Goal: Task Accomplishment & Management: Manage account settings

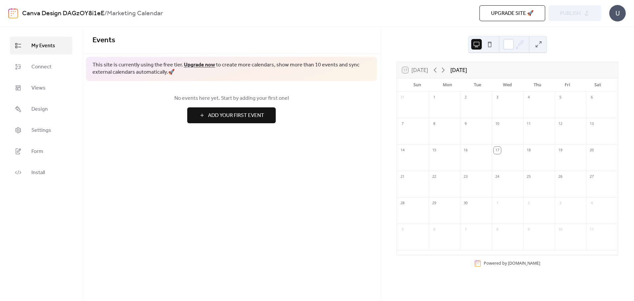
click at [490, 46] on button at bounding box center [490, 44] width 11 height 11
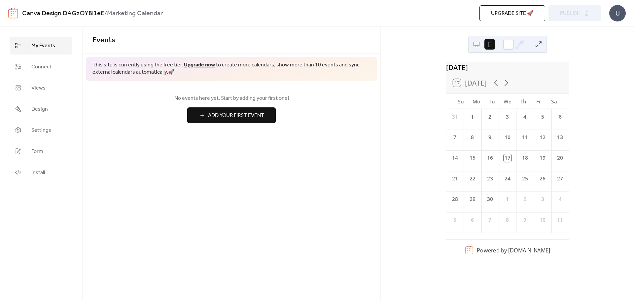
click at [477, 45] on button at bounding box center [476, 44] width 11 height 11
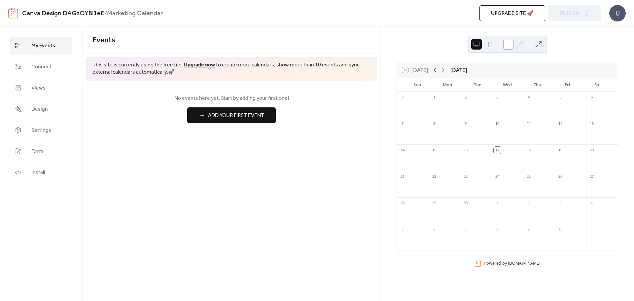
click at [511, 45] on div at bounding box center [508, 44] width 11 height 11
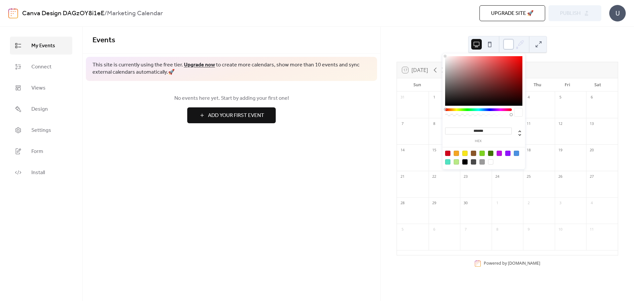
click at [509, 42] on div at bounding box center [508, 44] width 11 height 11
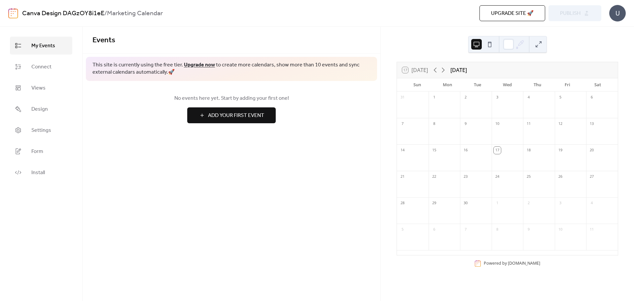
click at [538, 44] on button at bounding box center [539, 44] width 11 height 11
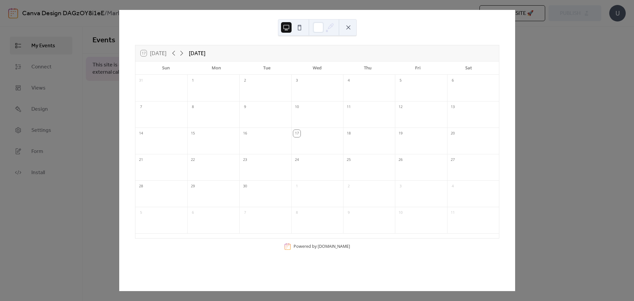
click at [349, 25] on button at bounding box center [348, 27] width 11 height 11
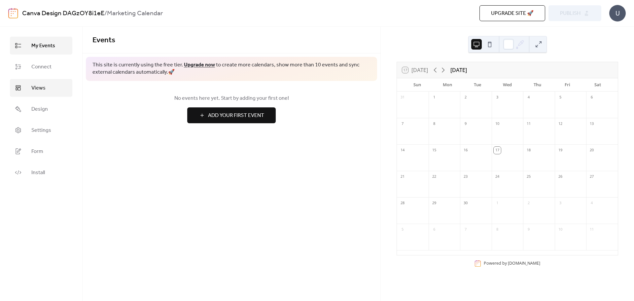
click at [51, 92] on link "Views" at bounding box center [41, 88] width 62 height 18
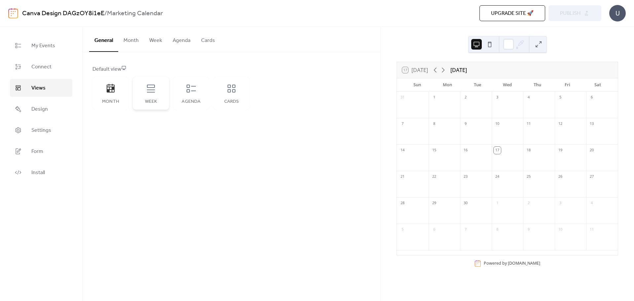
click at [147, 95] on div "Week" at bounding box center [151, 93] width 36 height 33
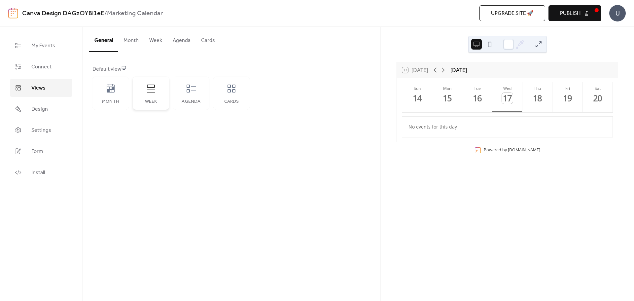
click at [157, 90] on div "Week" at bounding box center [151, 93] width 36 height 33
click at [48, 110] on link "Design" at bounding box center [41, 109] width 62 height 18
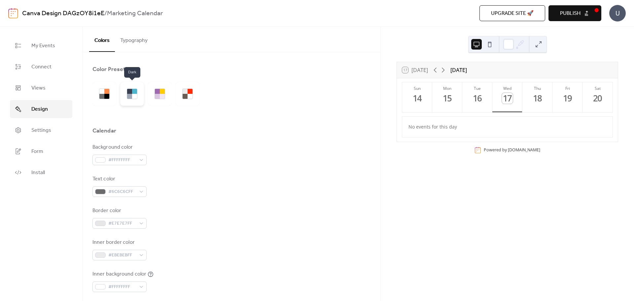
click at [128, 94] on div at bounding box center [129, 96] width 5 height 5
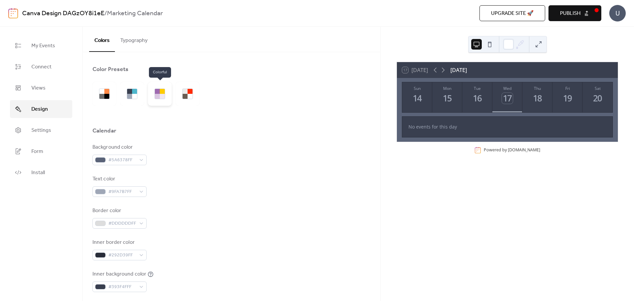
click at [156, 93] on div at bounding box center [157, 91] width 5 height 5
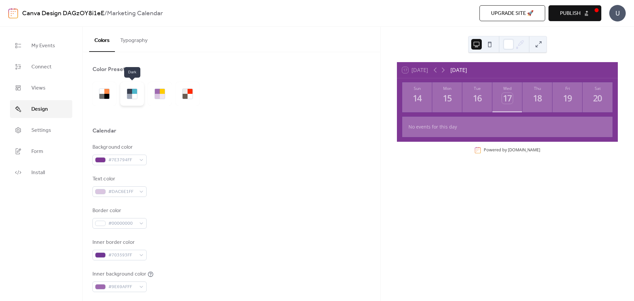
click at [129, 96] on div at bounding box center [129, 96] width 5 height 5
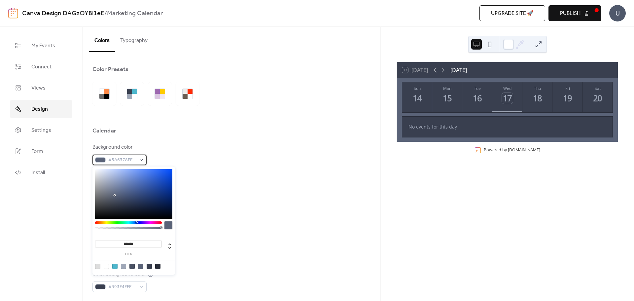
click at [129, 157] on span "#5A6378FF" at bounding box center [122, 160] width 28 height 8
click at [145, 162] on div "#5A6378FF" at bounding box center [120, 160] width 54 height 11
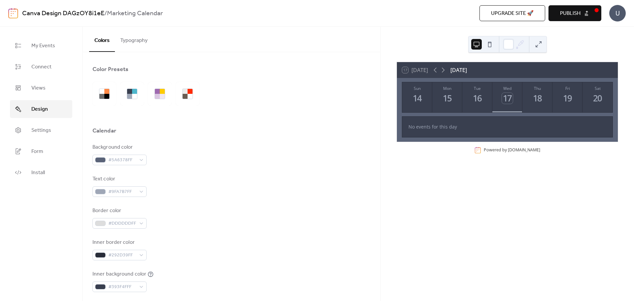
click at [224, 93] on div at bounding box center [232, 94] width 278 height 24
click at [127, 43] on button "Typography" at bounding box center [134, 39] width 38 height 24
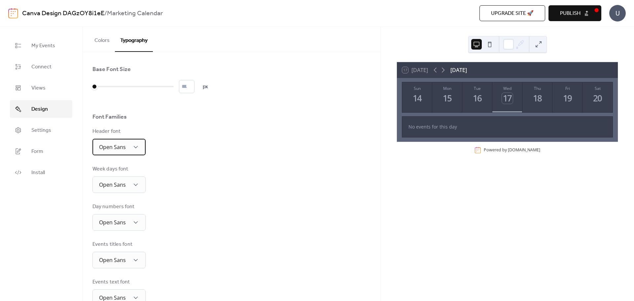
click at [129, 147] on div "Open Sans" at bounding box center [119, 147] width 53 height 17
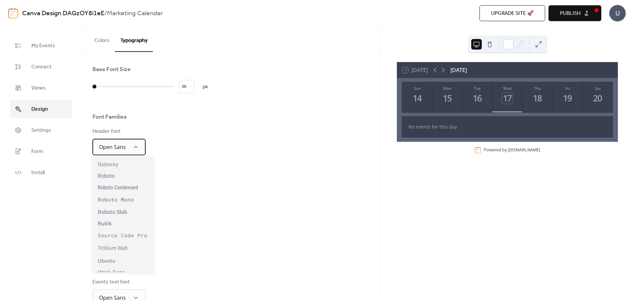
scroll to position [532, 0]
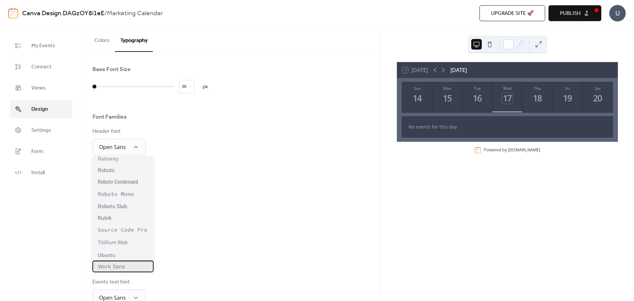
click at [127, 265] on div "Work Sans" at bounding box center [123, 267] width 61 height 12
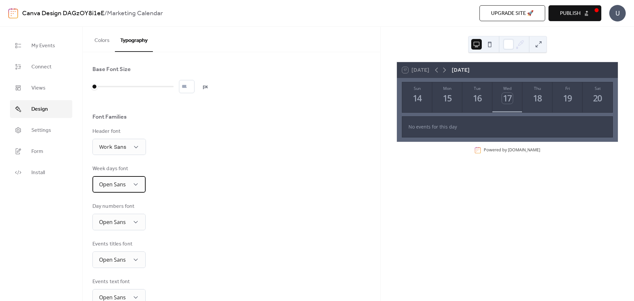
click at [131, 182] on div "Open Sans" at bounding box center [119, 184] width 53 height 17
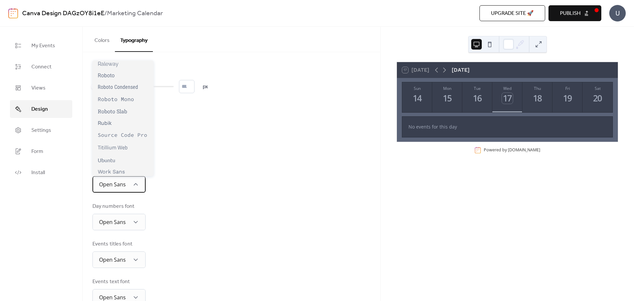
scroll to position [544, 0]
click at [123, 172] on span "Work Sans" at bounding box center [111, 170] width 27 height 6
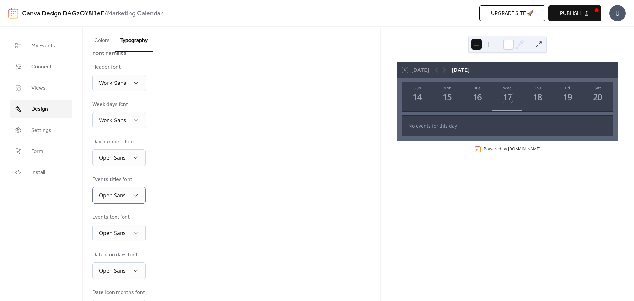
scroll to position [66, 0]
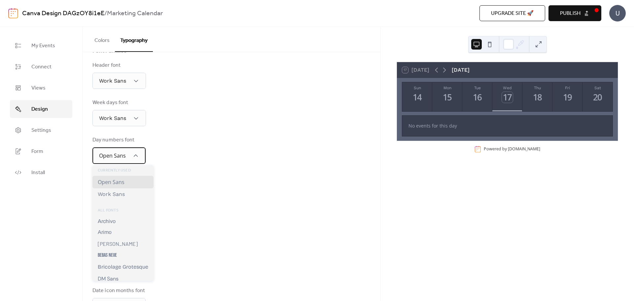
click at [130, 158] on div "Open Sans" at bounding box center [119, 155] width 53 height 17
click at [125, 197] on div "Work Sans" at bounding box center [123, 194] width 61 height 12
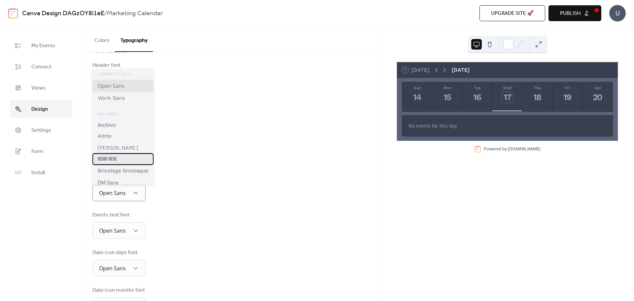
click at [128, 163] on div "Bebas Neue" at bounding box center [123, 159] width 61 height 12
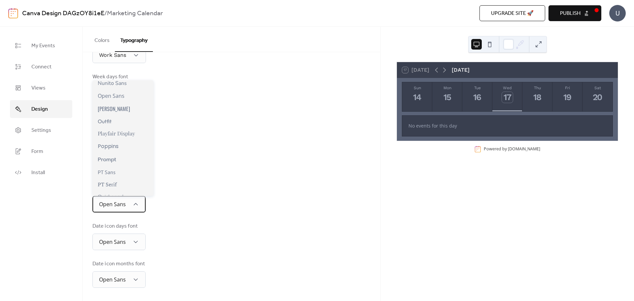
scroll to position [556, 0]
click at [243, 99] on div "Week days font Work Sans" at bounding box center [232, 86] width 278 height 27
